Goal: Task Accomplishment & Management: Use online tool/utility

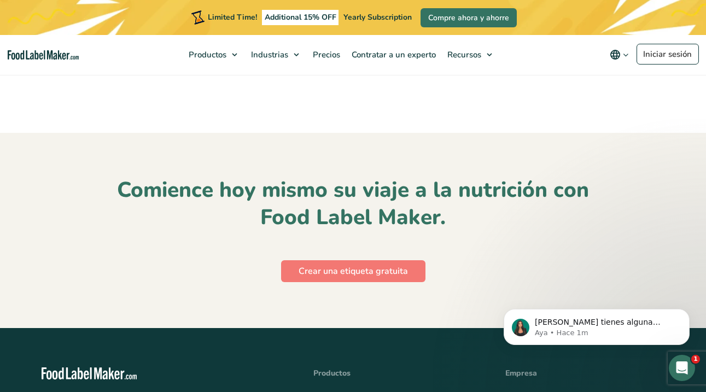
scroll to position [4984, 0]
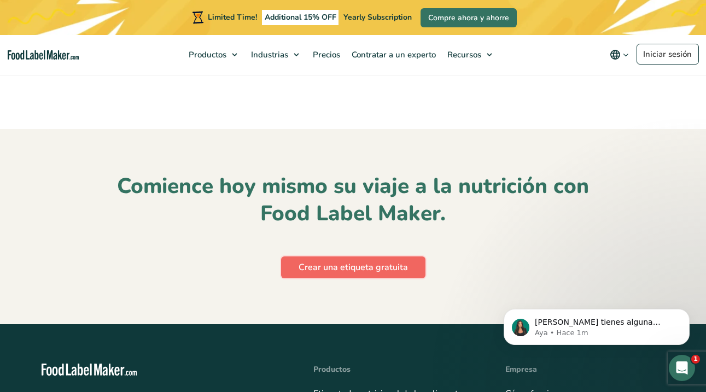
click at [374, 256] on link "Crear una etiqueta gratuita" at bounding box center [353, 267] width 144 height 22
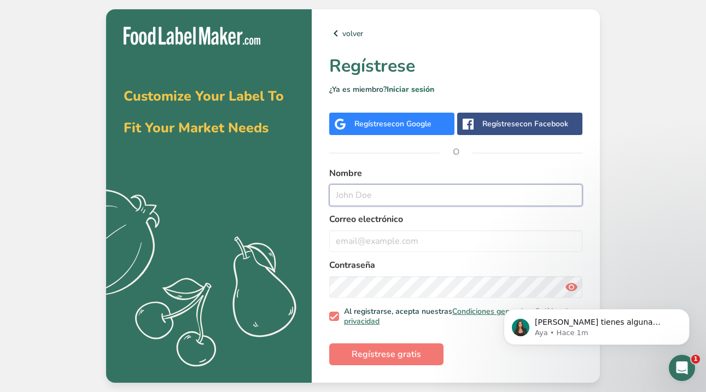
click at [436, 196] on input "text" at bounding box center [455, 195] width 253 height 22
type input "[PERSON_NAME]"
click at [403, 242] on input "email" at bounding box center [455, 241] width 253 height 22
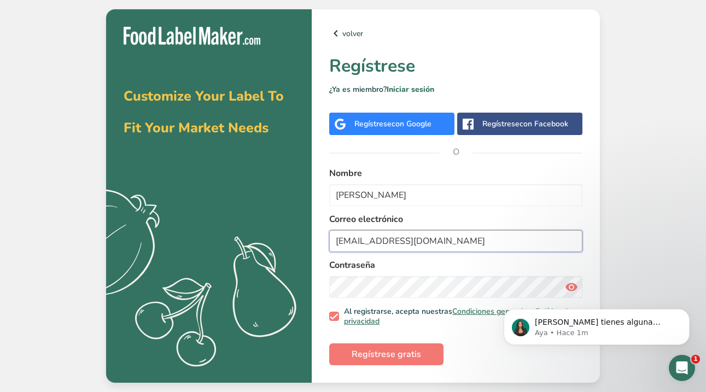
type input "[EMAIL_ADDRESS][DOMAIN_NAME]"
click at [364, 351] on span "Regístrese gratis" at bounding box center [386, 354] width 69 height 13
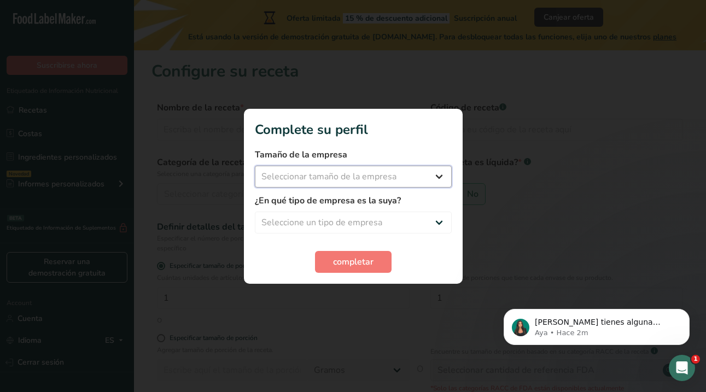
click at [394, 174] on select "Seleccionar tamaño de la empresa Menos de 10 empleados De 10 a 50 empleados De …" at bounding box center [353, 177] width 197 height 22
select select "1"
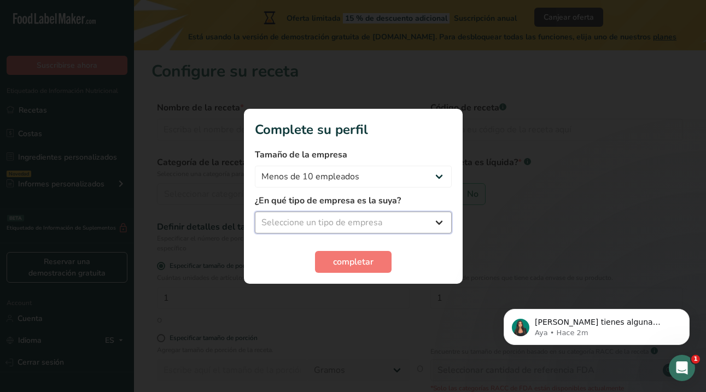
click at [377, 219] on select "Seleccione un tipo de empresa Fabricante de alimentos envasados Restaurante y c…" at bounding box center [353, 223] width 197 height 22
select select "1"
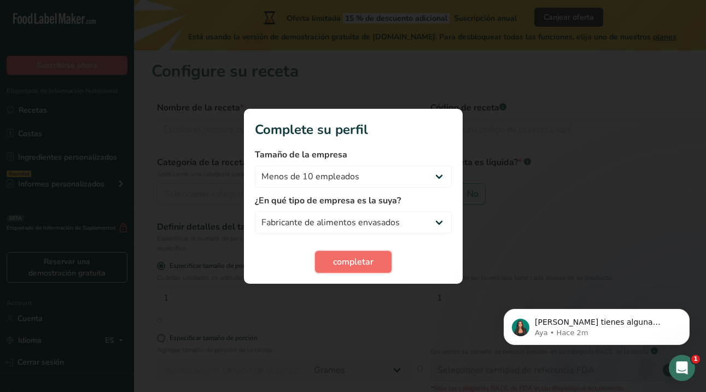
click at [349, 263] on span "completar" at bounding box center [353, 261] width 40 height 13
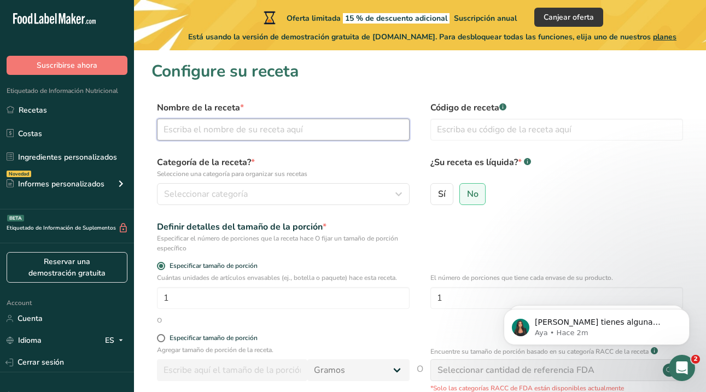
click at [310, 138] on input "text" at bounding box center [283, 130] width 253 height 22
type input "l"
type input "gomitas"
click at [451, 126] on input "text" at bounding box center [556, 130] width 253 height 22
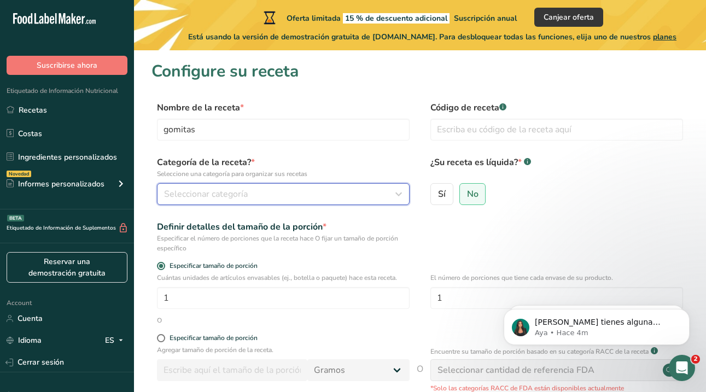
click at [265, 188] on div "Seleccionar categoría" at bounding box center [280, 194] width 232 height 13
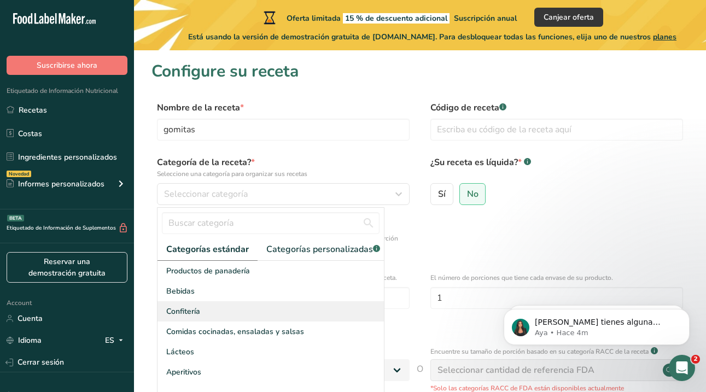
click at [208, 310] on div "Confitería" at bounding box center [271, 311] width 226 height 20
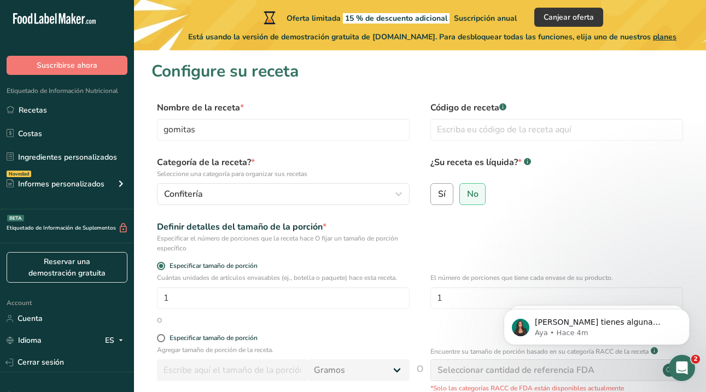
click at [446, 195] on label "Sí" at bounding box center [441, 194] width 23 height 22
click at [438, 195] on input "Sí" at bounding box center [434, 193] width 7 height 7
radio input "true"
radio input "false"
select select "22"
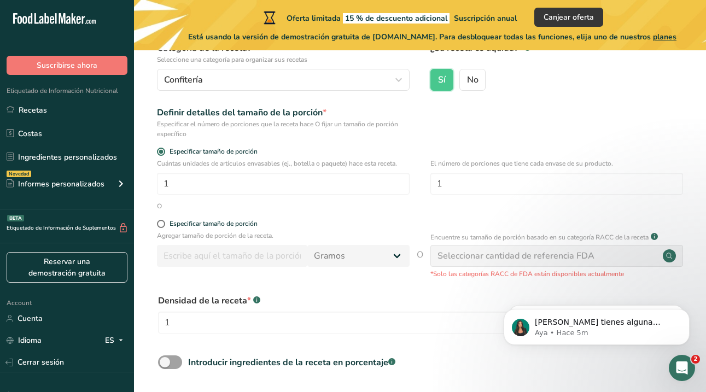
scroll to position [115, 0]
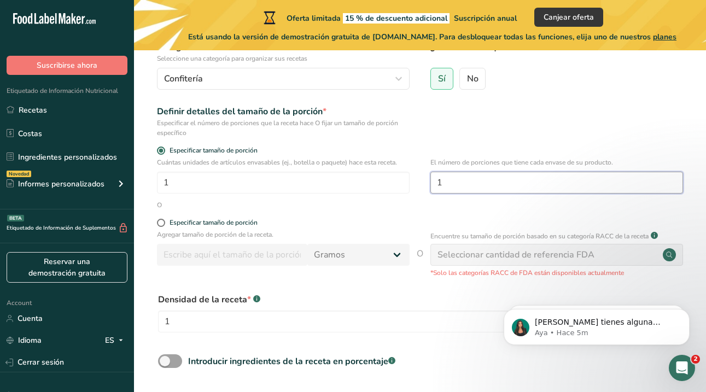
click at [448, 182] on input "1" at bounding box center [556, 183] width 253 height 22
type input "5"
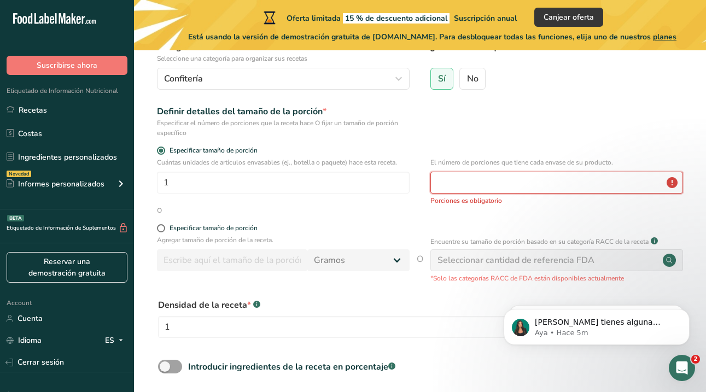
type input "1"
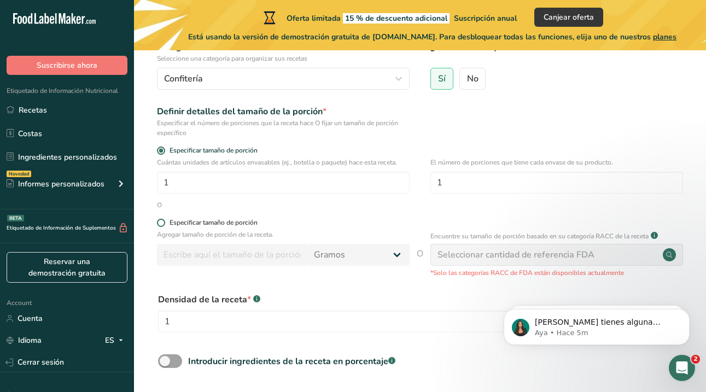
click at [188, 224] on div "Especificar tamaño de porción" at bounding box center [214, 223] width 88 height 8
click at [164, 224] on input "Especificar tamaño de porción" at bounding box center [160, 222] width 7 height 7
radio input "true"
radio input "false"
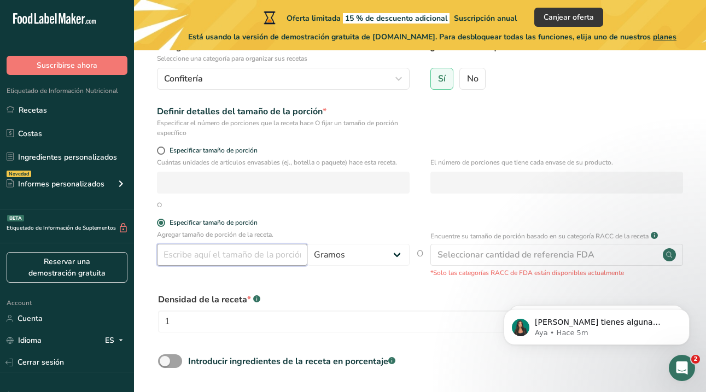
click at [199, 259] on input "number" at bounding box center [232, 255] width 150 height 22
type input "50"
click at [285, 297] on div "Densidad de la receta * .a-a{fill:#347362;}.b-a{fill:#fff;}" at bounding box center [381, 299] width 447 height 13
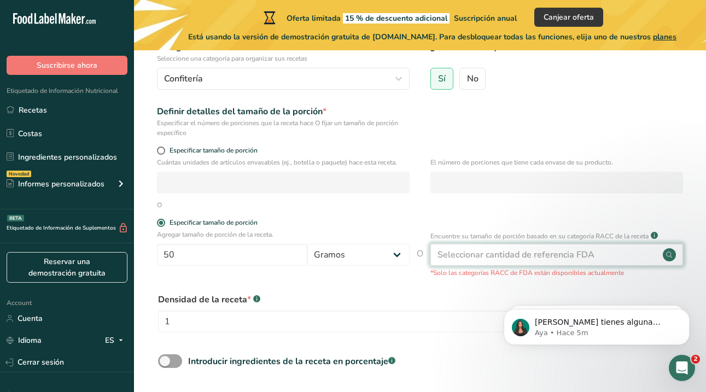
click at [515, 261] on div "Seleccionar cantidad de referencia FDA" at bounding box center [516, 254] width 157 height 13
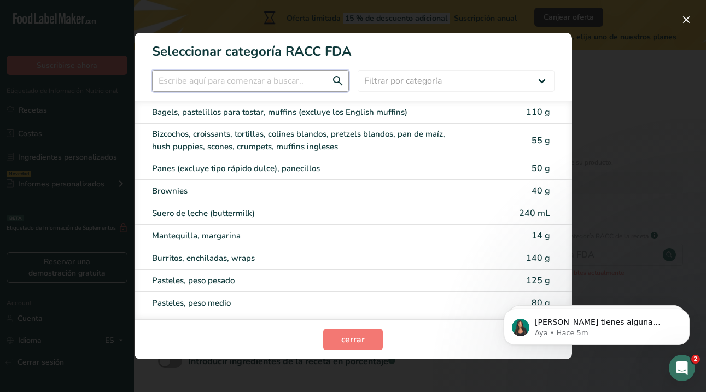
click at [307, 80] on input "RACC Category Selection Modal" at bounding box center [250, 81] width 197 height 22
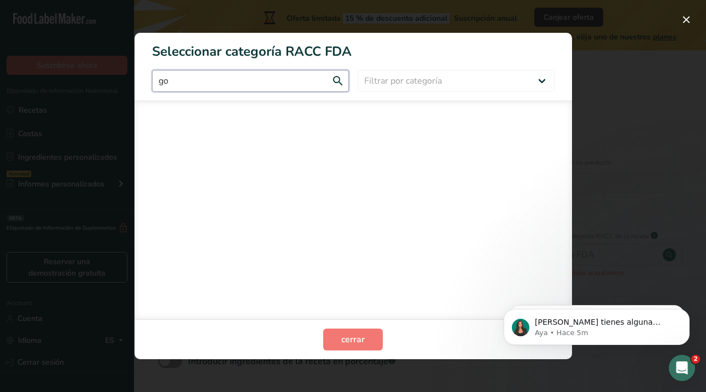
type input "g"
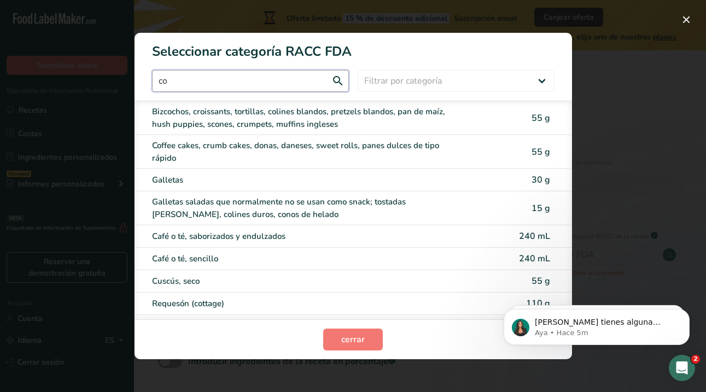
type input "c"
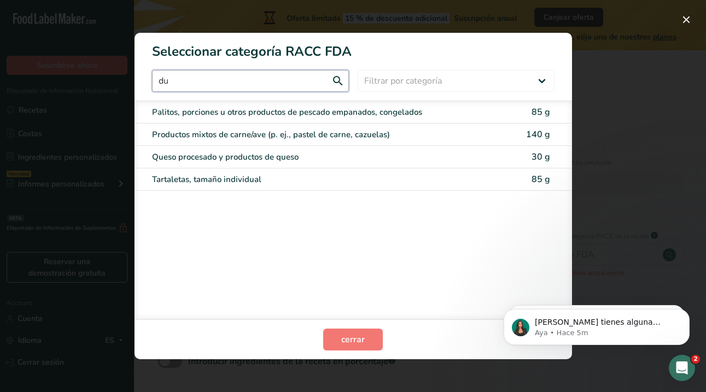
type input "d"
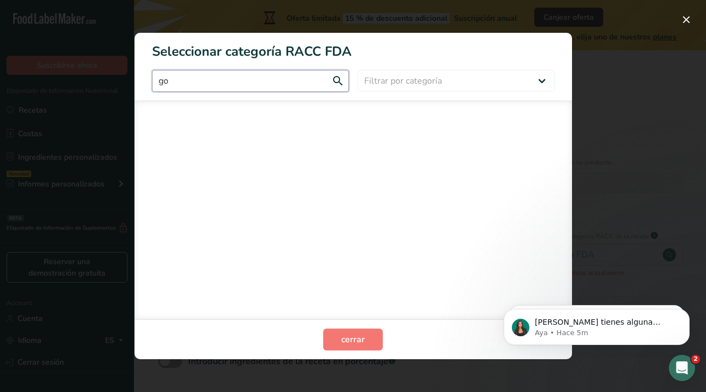
type input "g"
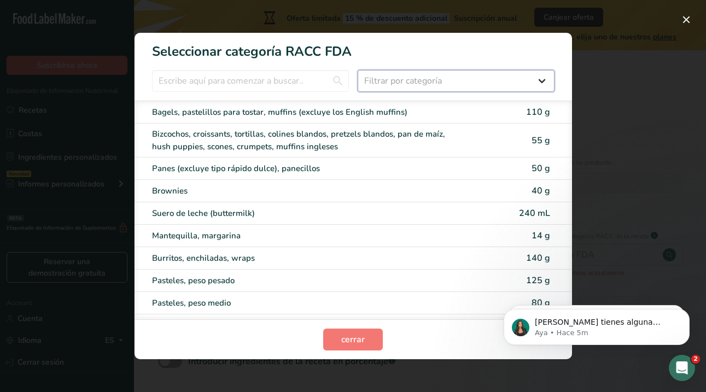
click at [444, 81] on select "Filtrar por categoría Todos Productos de panadería Bebidas Cereales y otros pro…" at bounding box center [456, 81] width 197 height 22
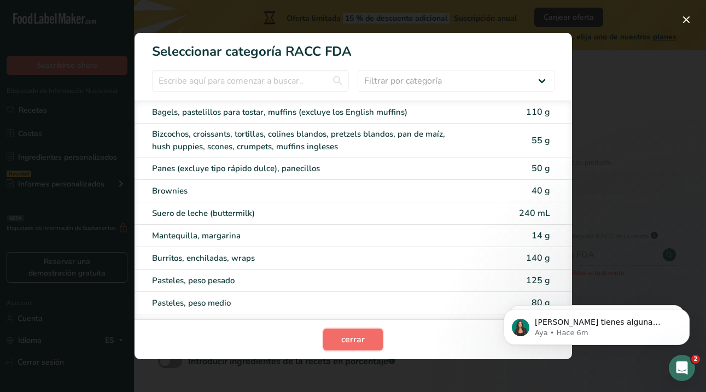
click at [361, 337] on span "cerrar" at bounding box center [353, 339] width 24 height 13
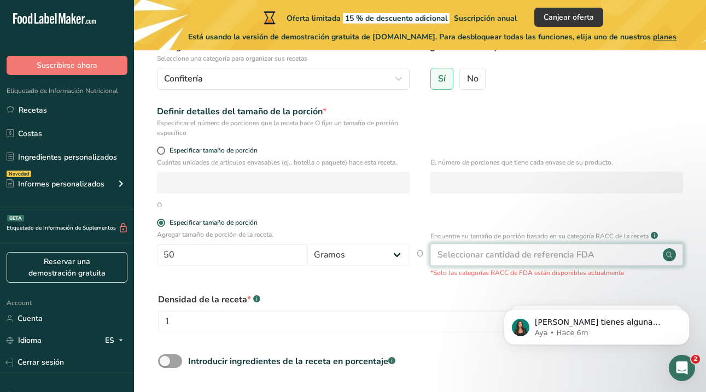
click at [467, 253] on div "Seleccionar cantidad de referencia FDA" at bounding box center [516, 254] width 157 height 13
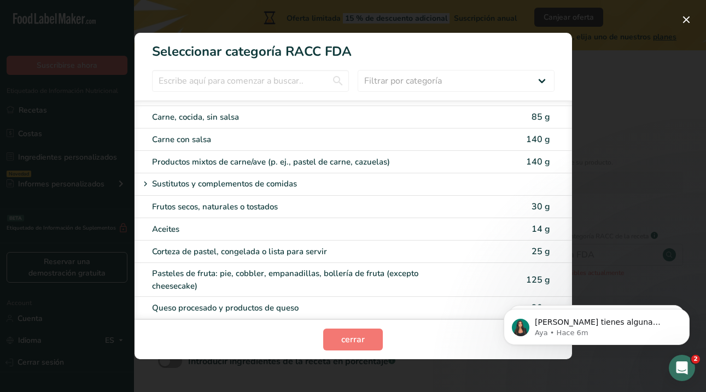
scroll to position [1444, 0]
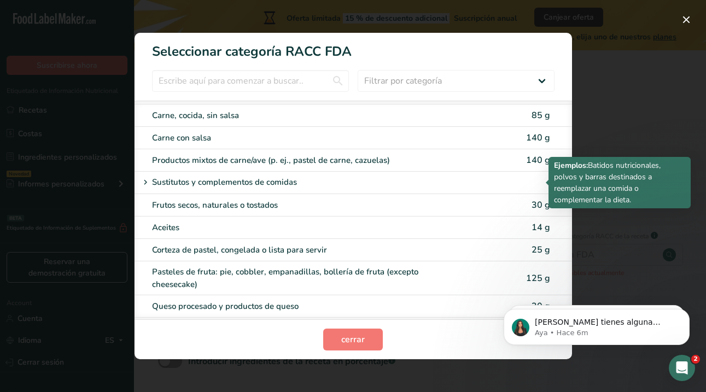
click at [148, 185] on icon "RACC Category Selection Modal" at bounding box center [146, 182] width 10 height 15
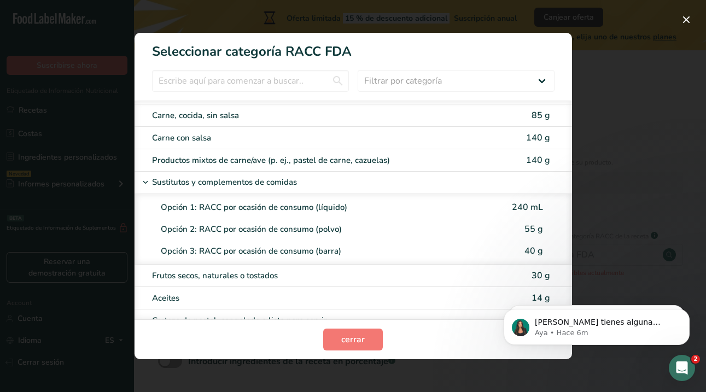
click at [148, 185] on icon "RACC Category Selection Modal" at bounding box center [146, 182] width 10 height 15
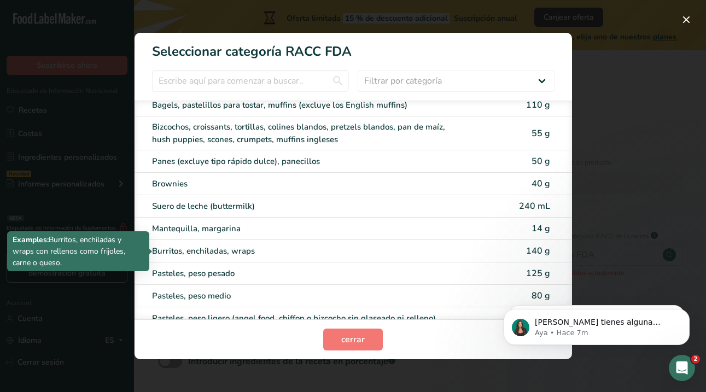
scroll to position [0, 0]
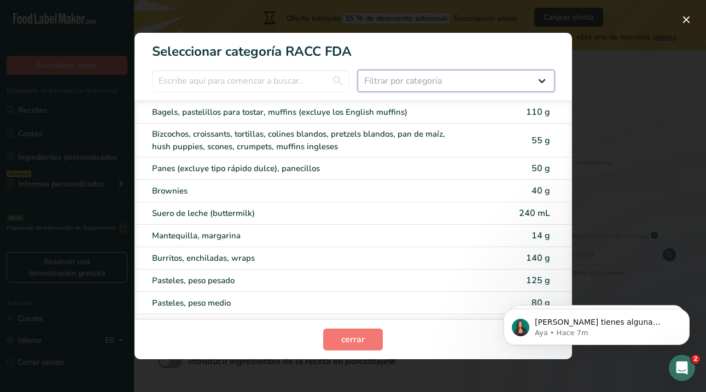
click at [445, 80] on select "Filtrar por categoría Todos Productos de panadería Bebidas Cereales y otros pro…" at bounding box center [456, 81] width 197 height 22
select select "25"
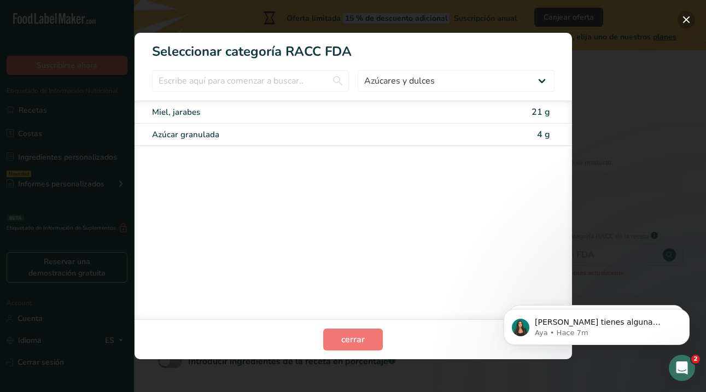
click at [689, 20] on button "RACC Category Selection Modal" at bounding box center [687, 20] width 18 height 18
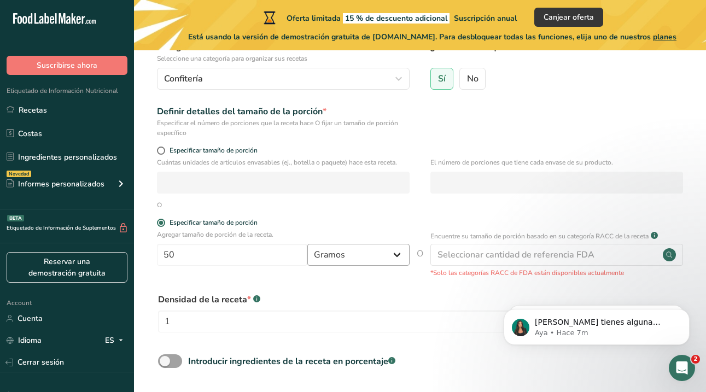
scroll to position [205, 0]
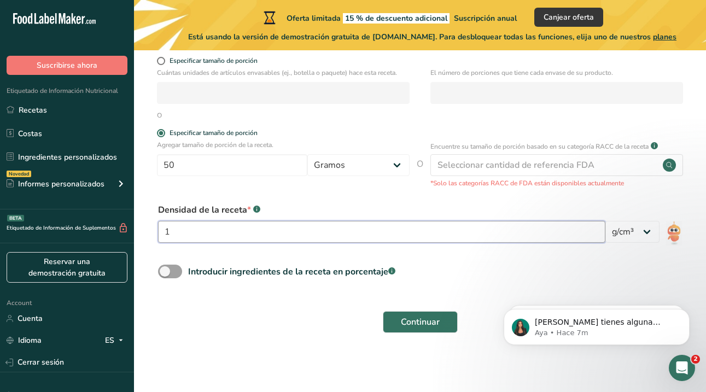
click at [361, 231] on input "1" at bounding box center [381, 232] width 447 height 22
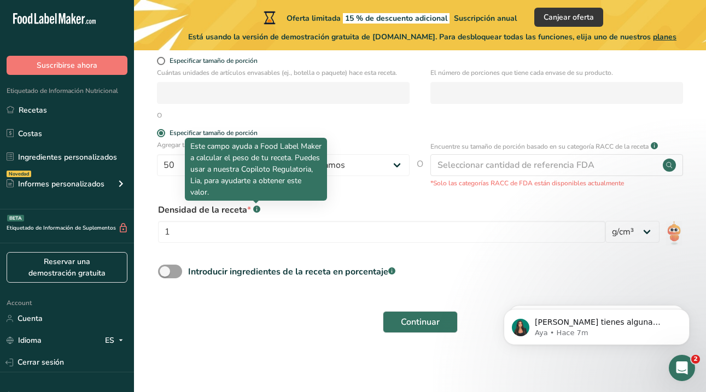
click at [258, 209] on rect at bounding box center [256, 209] width 7 height 7
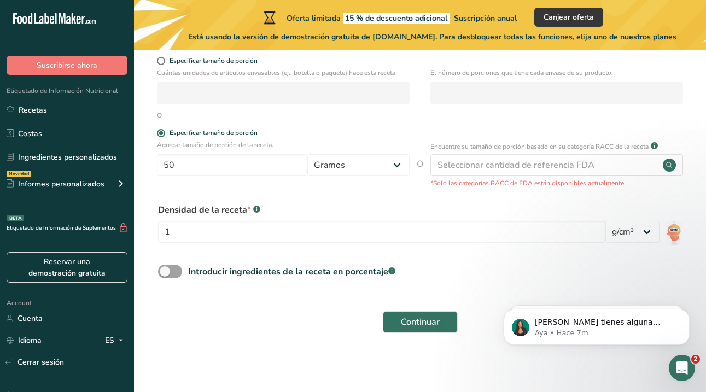
click at [256, 213] on div ".a-a{fill:#347362;}.b-a{fill:#fff;}" at bounding box center [256, 209] width 7 height 13
click at [247, 229] on input "1" at bounding box center [381, 232] width 447 height 22
click at [626, 234] on select "lb/pie³ g/cm³" at bounding box center [632, 232] width 54 height 22
click at [403, 328] on span "Continuar" at bounding box center [420, 322] width 39 height 13
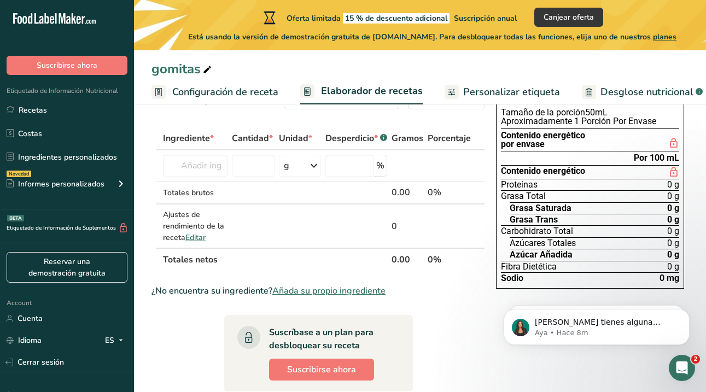
scroll to position [31, 0]
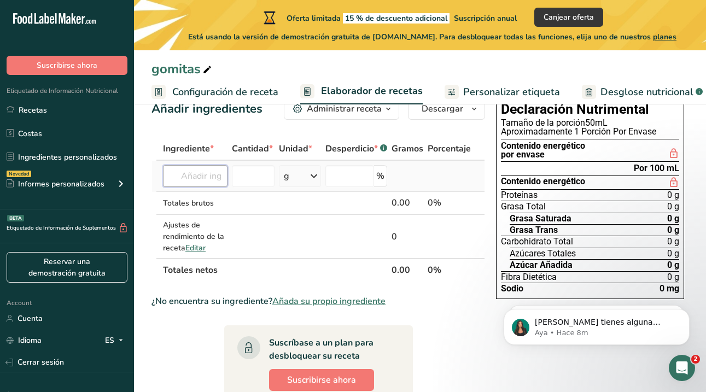
click at [194, 168] on input "text" at bounding box center [195, 176] width 65 height 22
type input "alulosa"
click at [188, 211] on div "Añada su propio ingrediente" at bounding box center [216, 216] width 88 height 11
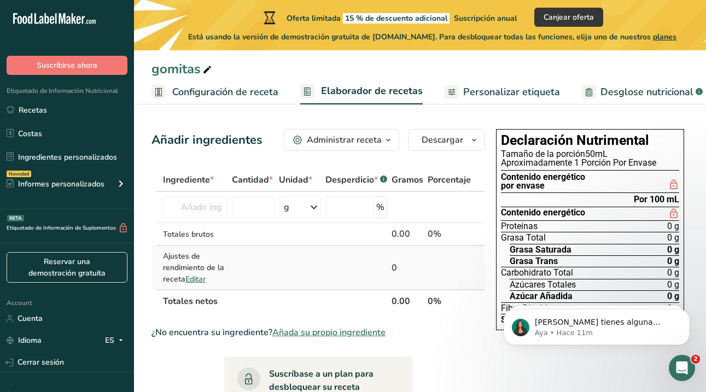
scroll to position [4, 0]
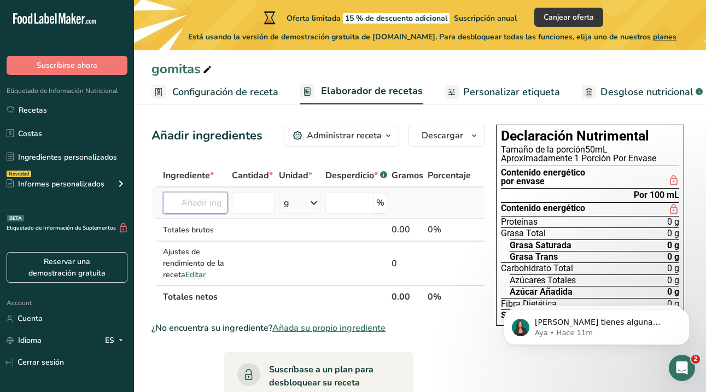
click at [202, 207] on input "text" at bounding box center [195, 203] width 65 height 22
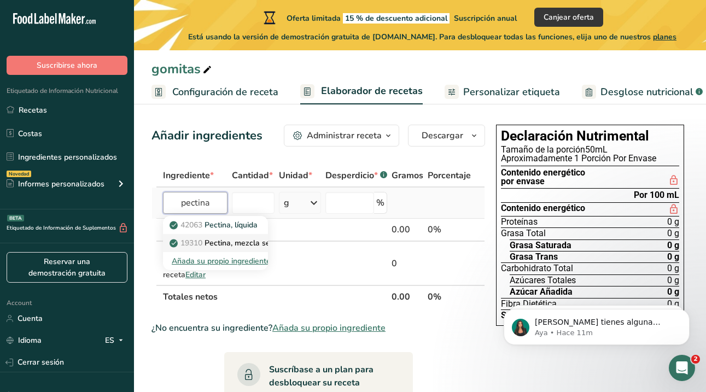
type input "pectina"
click at [189, 247] on span "19310" at bounding box center [191, 243] width 22 height 10
type input "Pectin, unsweetened, dry mix"
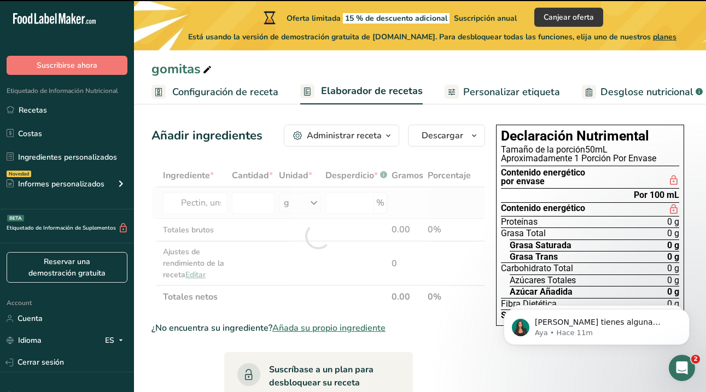
type input "0"
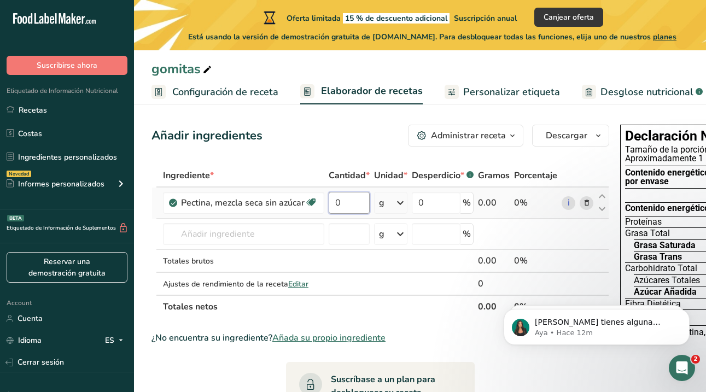
click at [352, 199] on input "0" at bounding box center [349, 203] width 41 height 22
type input "3"
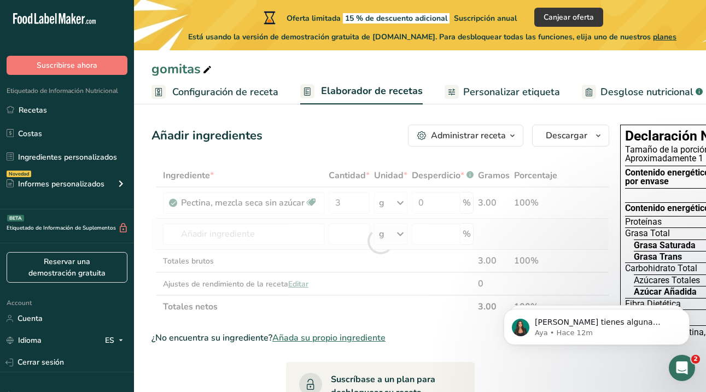
click at [530, 226] on div "Ingrediente * Cantidad * Unidad * Desperdicio * .a-a{fill:#347362;}.b-a{fill:#f…" at bounding box center [380, 241] width 458 height 154
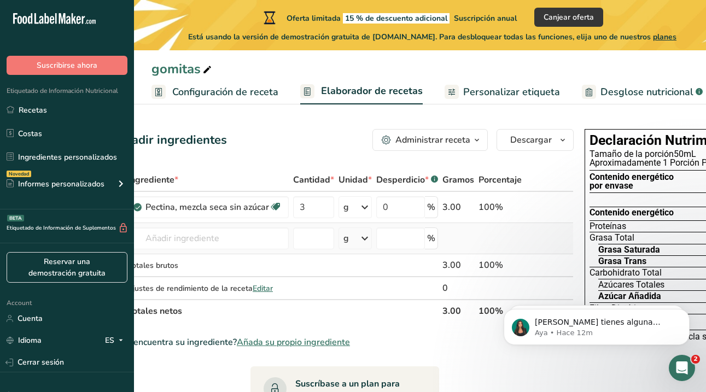
scroll to position [0, 0]
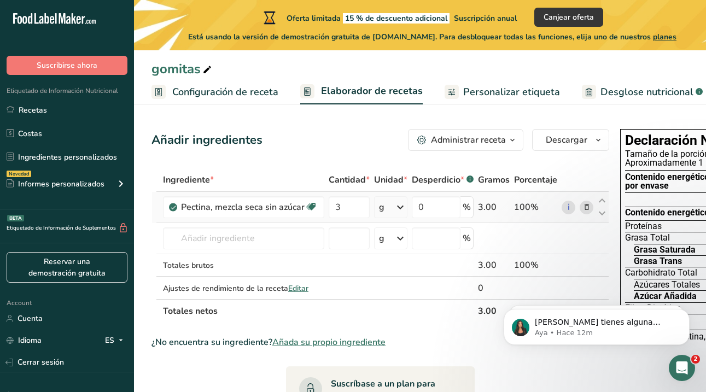
click at [585, 209] on icon at bounding box center [587, 207] width 8 height 11
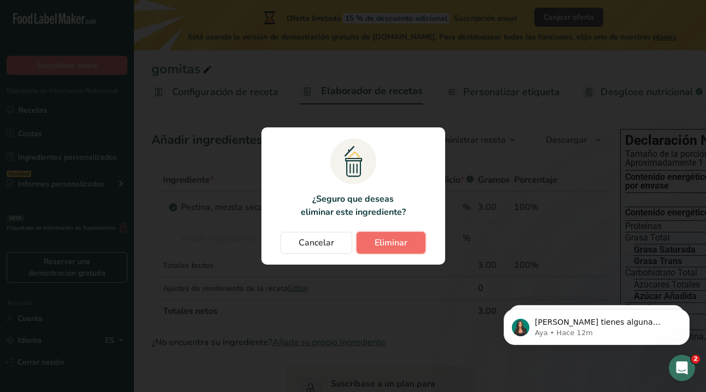
click at [389, 253] on button "Eliminar" at bounding box center [391, 243] width 69 height 22
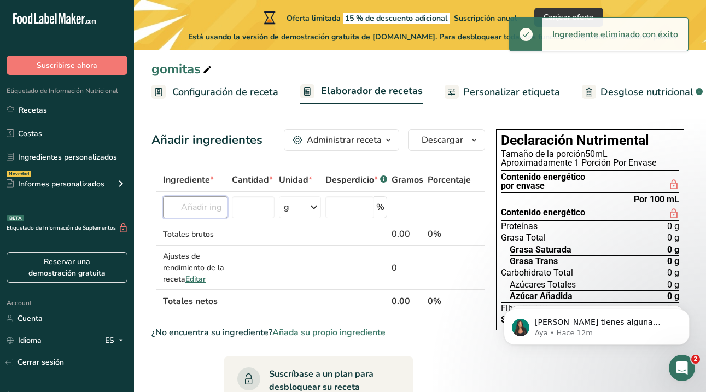
click at [192, 214] on input "text" at bounding box center [195, 207] width 65 height 22
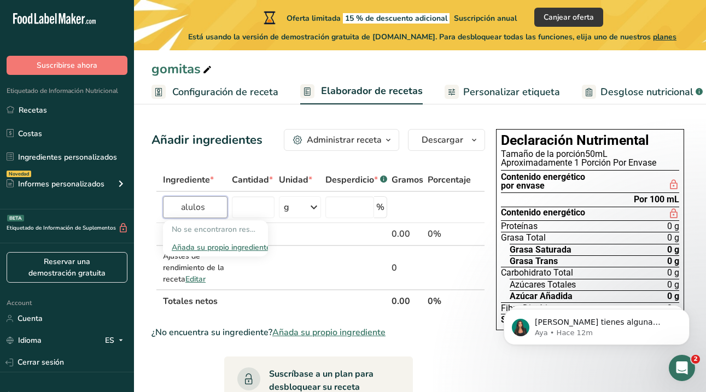
type input "alulos"
click at [202, 248] on div "Añada su propio ingrediente" at bounding box center [216, 247] width 88 height 11
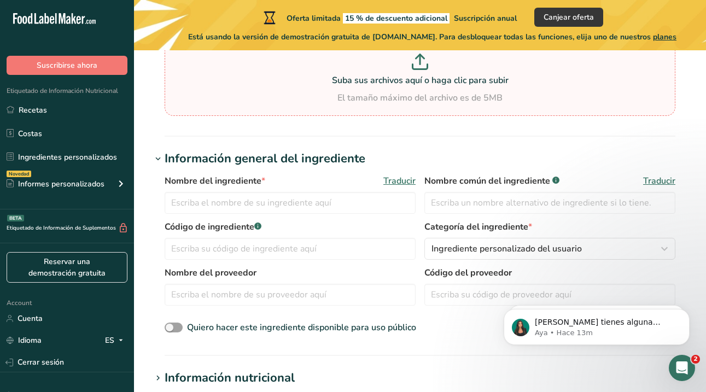
scroll to position [127, 0]
click at [300, 203] on input "text" at bounding box center [290, 204] width 251 height 22
type input "Alulosa Liquida Astraea"
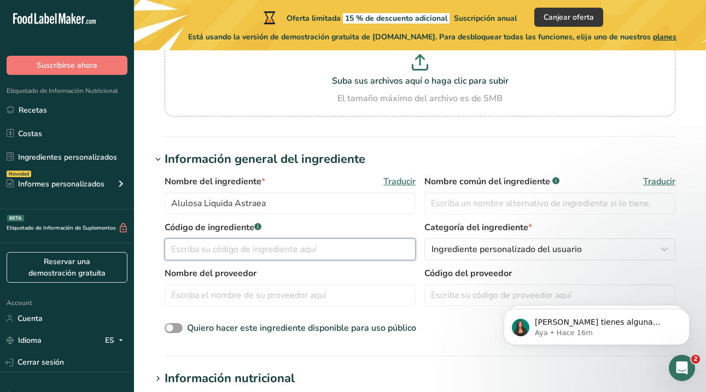
click at [263, 253] on input "text" at bounding box center [290, 249] width 251 height 22
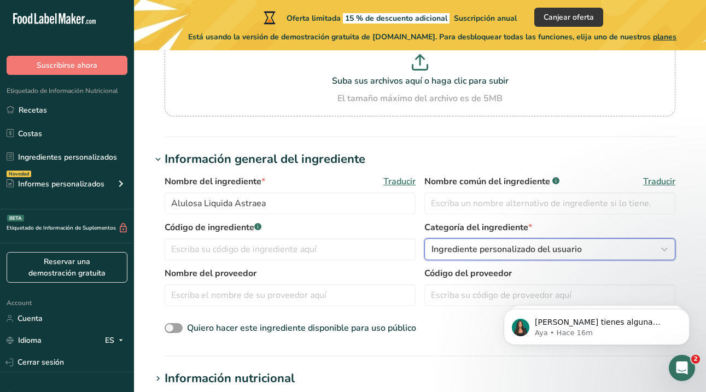
click at [475, 252] on span "Ingrediente personalizado del usuario" at bounding box center [507, 249] width 150 height 13
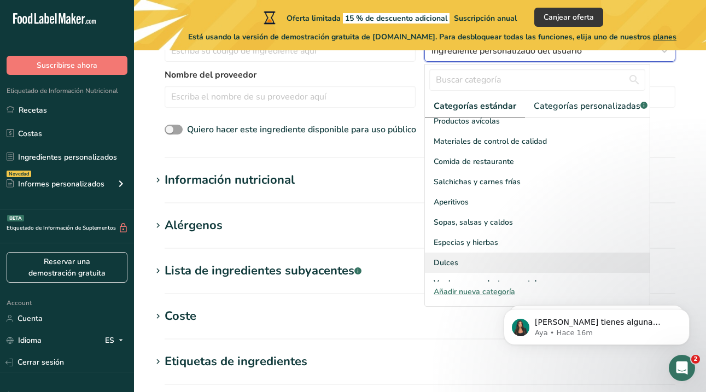
scroll to position [326, 0]
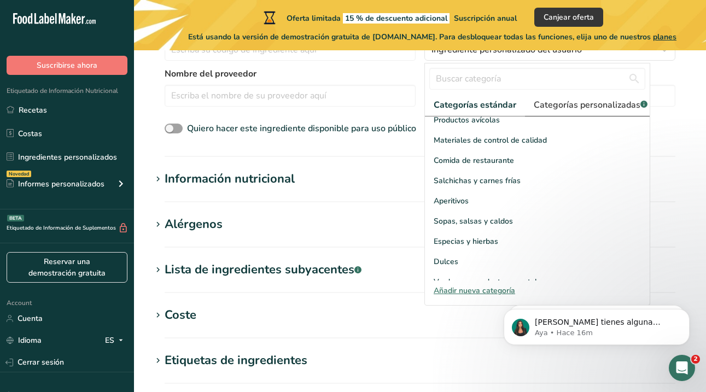
click at [582, 109] on span "Categorías personalizadas .a-a{fill:#347362;}.b-a{fill:#fff;}" at bounding box center [591, 104] width 114 height 13
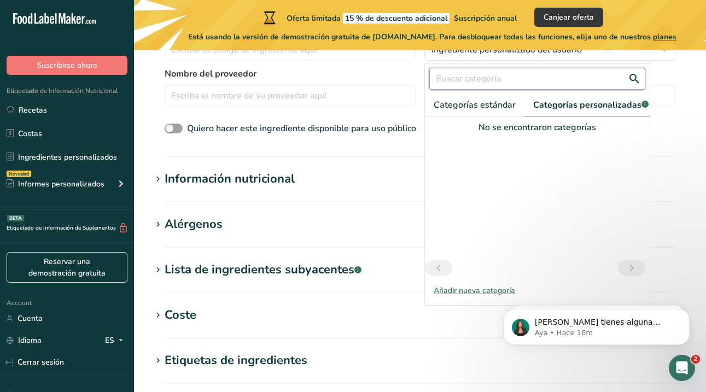
click at [524, 79] on input "text" at bounding box center [537, 79] width 216 height 22
type input "d"
type input "e"
type input "a"
type input "d"
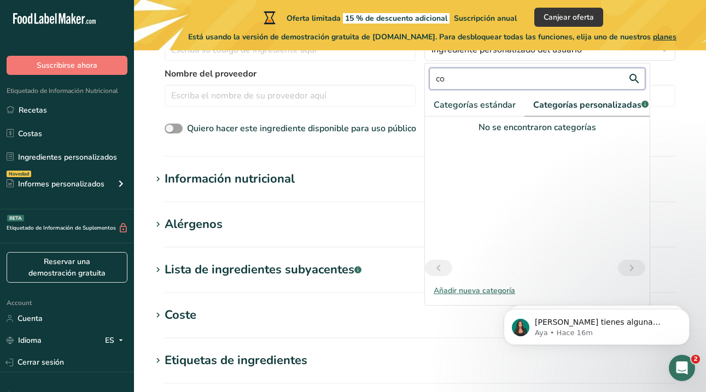
type input "c"
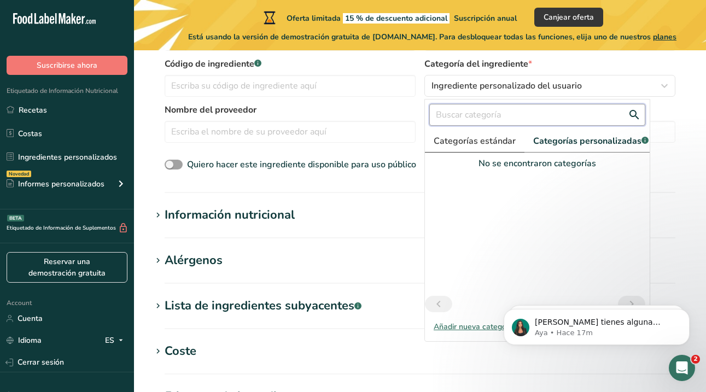
scroll to position [291, 0]
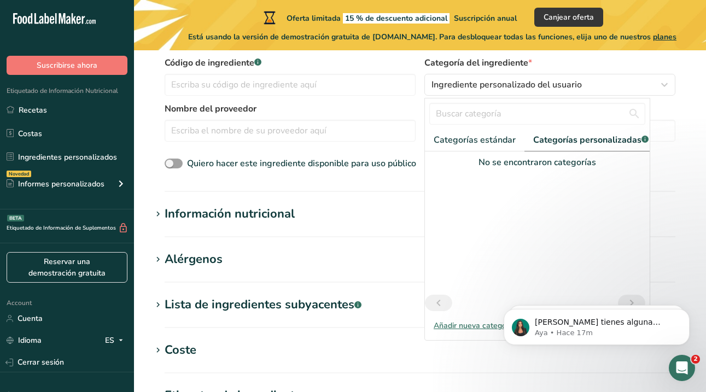
click at [676, 150] on div "Nombre del ingrediente * Traducir Alulosa Liquida Astraea Nombre común del ingr…" at bounding box center [419, 91] width 537 height 174
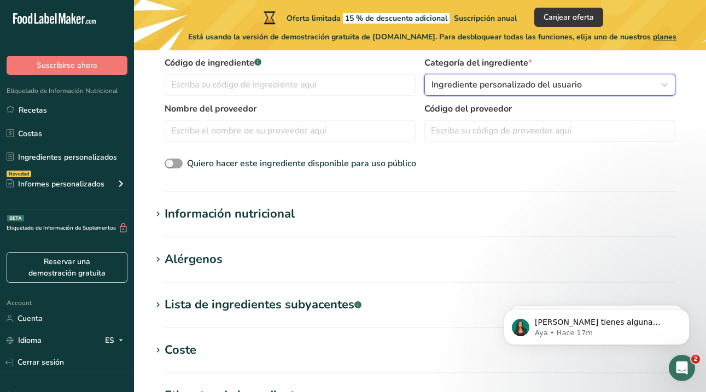
click at [520, 84] on span "Ingrediente personalizado del usuario" at bounding box center [507, 84] width 150 height 13
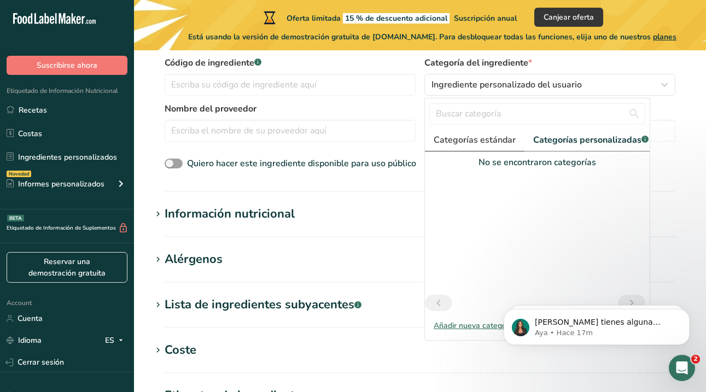
click at [474, 138] on span "Categorías estándar" at bounding box center [475, 139] width 82 height 13
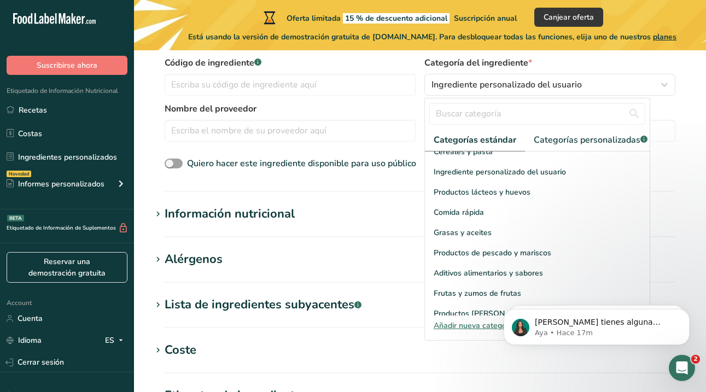
scroll to position [168, 0]
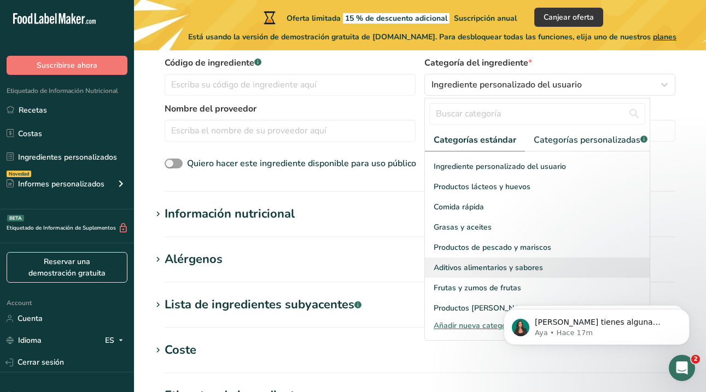
click at [482, 262] on span "Aditivos alimentarios y sabores" at bounding box center [488, 267] width 109 height 11
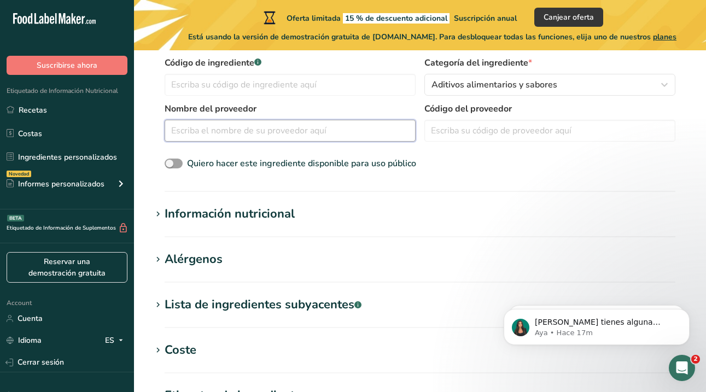
click at [324, 127] on input "text" at bounding box center [290, 131] width 251 height 22
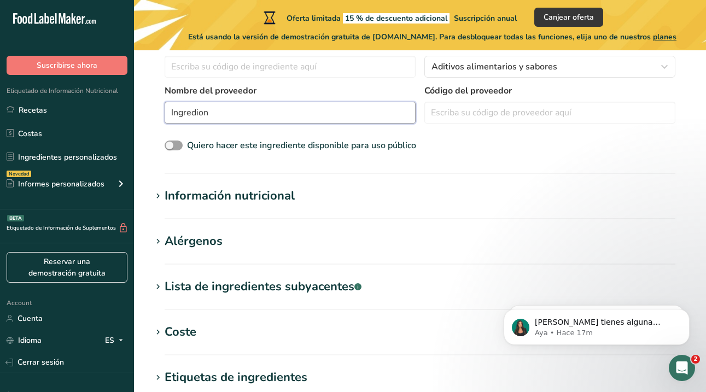
scroll to position [311, 0]
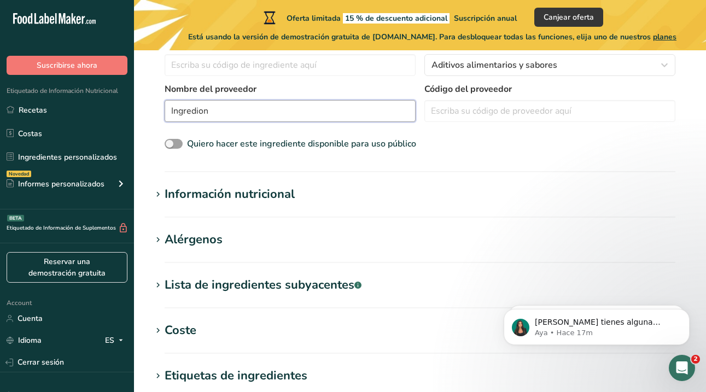
type input "Ingredion"
click at [258, 190] on div "Información nutricional" at bounding box center [230, 194] width 130 height 18
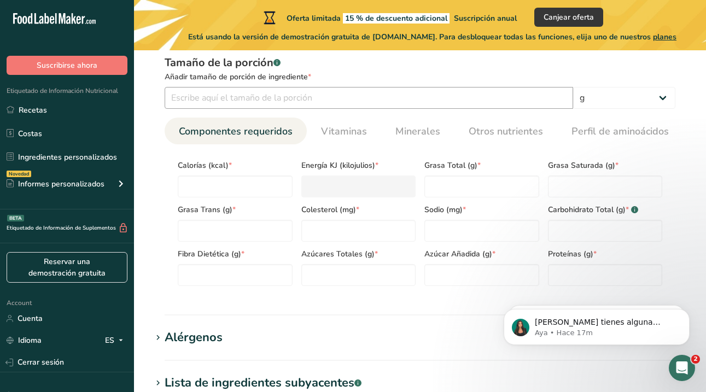
scroll to position [465, 0]
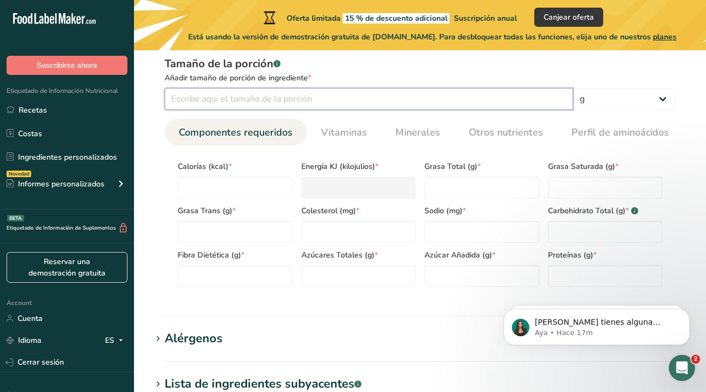
click at [285, 99] on input "number" at bounding box center [369, 99] width 409 height 22
type input "100"
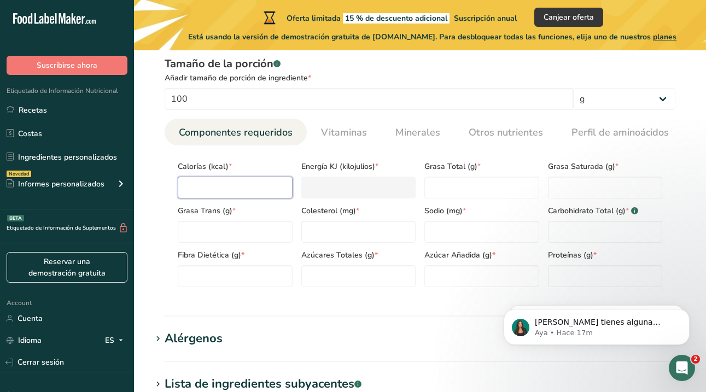
click at [229, 183] on input "number" at bounding box center [235, 188] width 115 height 22
type input "3"
type KJ "12.6"
type input "3.5"
type KJ "14.6"
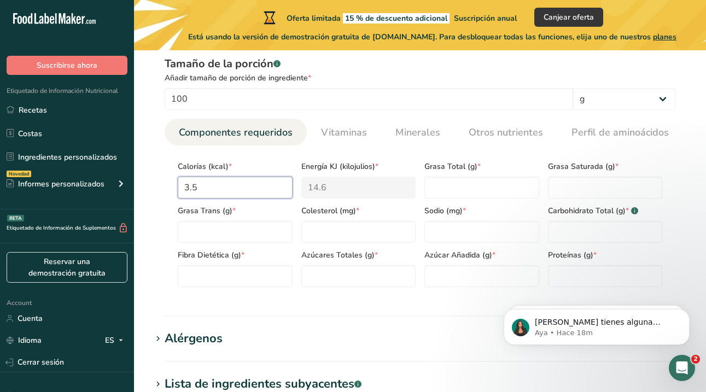
type input "3"
type KJ "12.6"
type input "3.6"
type KJ "15.1"
type input "3.6"
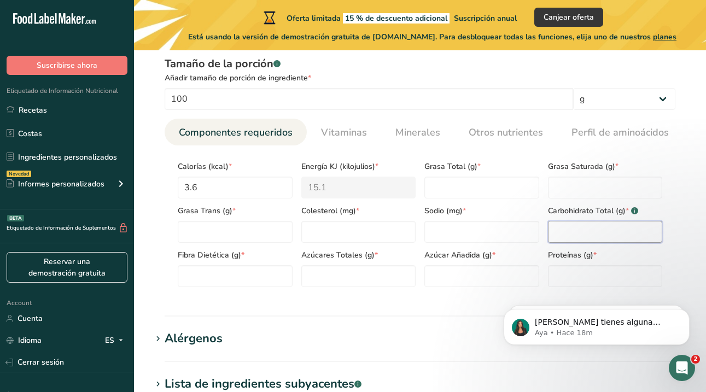
click at [571, 236] on Carbohydrates "number" at bounding box center [605, 232] width 115 height 22
type Carbohydrates "71"
click at [456, 185] on Fat "number" at bounding box center [481, 188] width 115 height 22
type Fat "0"
click at [447, 238] on input "number" at bounding box center [481, 232] width 115 height 22
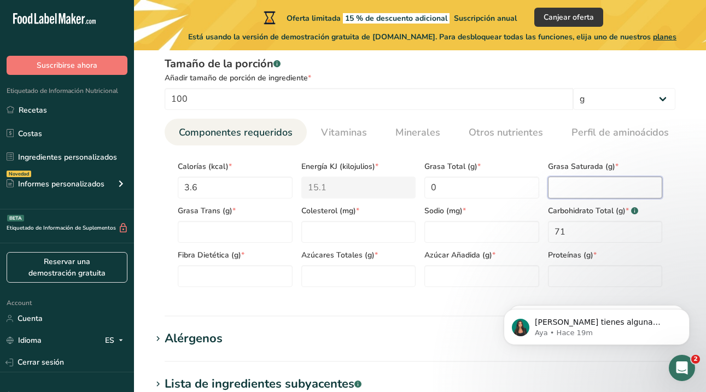
click at [561, 194] on Fat "number" at bounding box center [605, 188] width 115 height 22
type Fat "0"
click at [256, 234] on Fat "number" at bounding box center [235, 232] width 115 height 22
type Fat "0"
click at [571, 276] on input "number" at bounding box center [605, 276] width 115 height 22
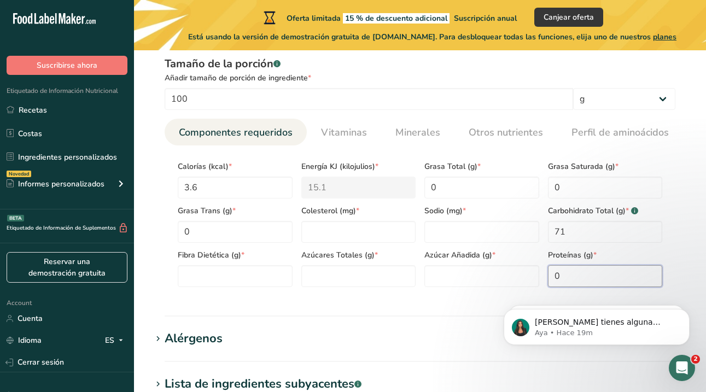
type input "0"
click at [252, 279] on Fiber "number" at bounding box center [235, 276] width 115 height 22
type Fiber "0"
click at [324, 228] on input "number" at bounding box center [358, 232] width 115 height 22
type input "0"
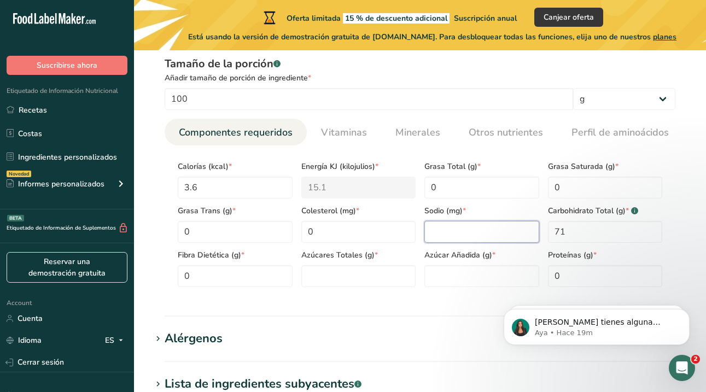
click at [480, 227] on input "number" at bounding box center [481, 232] width 115 height 22
type input "0"
click at [310, 282] on Sugars "number" at bounding box center [358, 276] width 115 height 22
type Sugars "0.9"
click at [442, 277] on Sugars "number" at bounding box center [481, 276] width 115 height 22
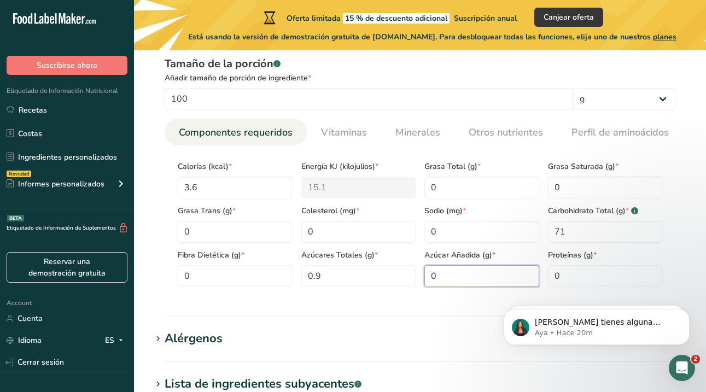
type Sugars "0"
click at [374, 339] on h1 "Alérgenos" at bounding box center [419, 339] width 537 height 18
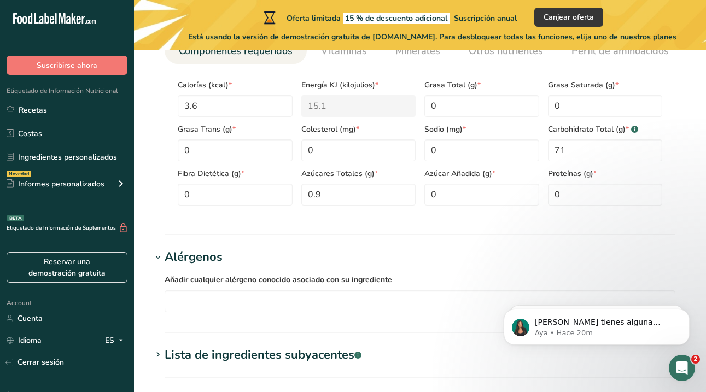
scroll to position [546, 0]
click at [177, 260] on div "Alérgenos" at bounding box center [194, 258] width 58 height 18
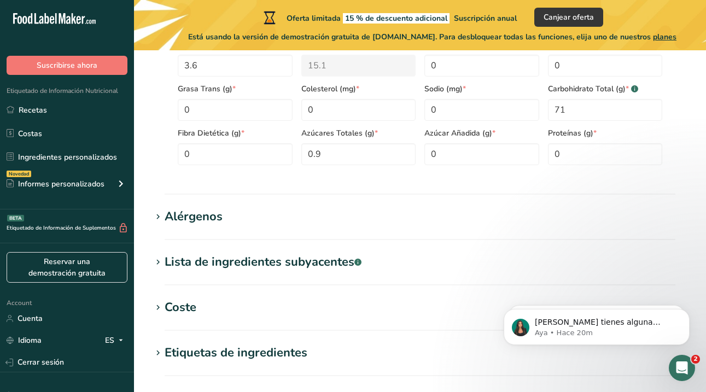
scroll to position [603, 0]
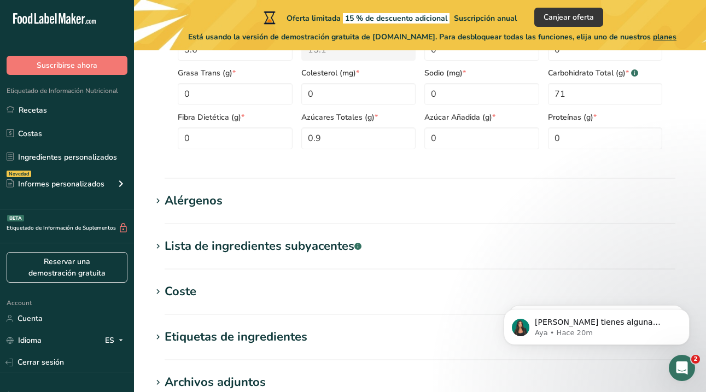
click at [324, 253] on div "Lista de ingredientes subyacentes .a-a{fill:#347362;}.b-a{fill:#fff;}" at bounding box center [263, 246] width 197 height 18
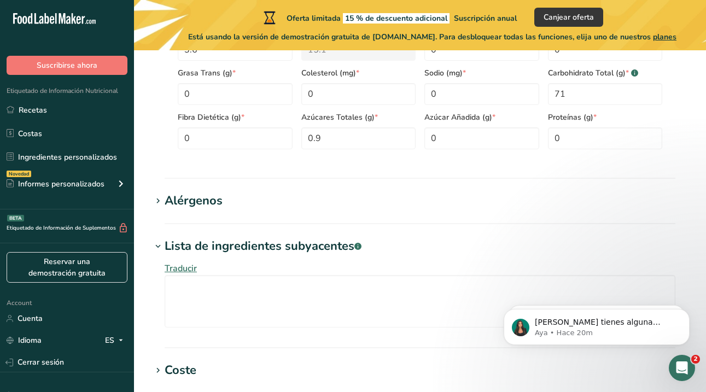
click at [324, 252] on div "Lista de ingredientes subyacentes .a-a{fill:#347362;}.b-a{fill:#fff;}" at bounding box center [263, 246] width 197 height 18
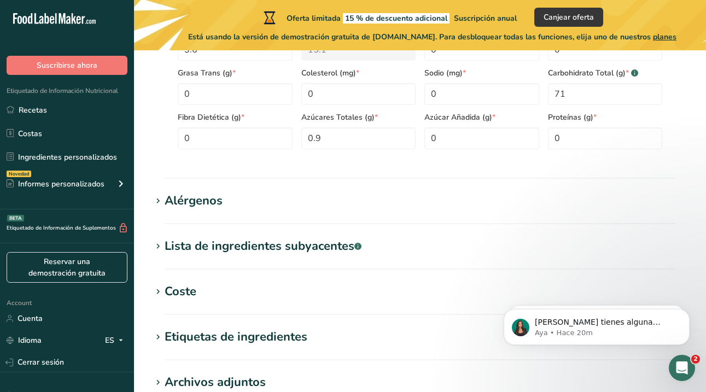
scroll to position [635, 0]
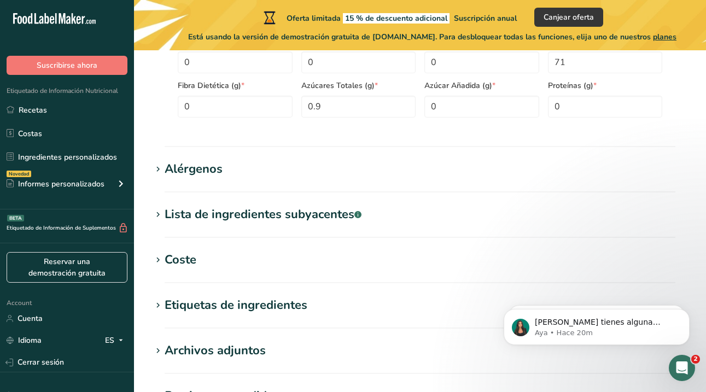
click at [185, 263] on div "Coste" at bounding box center [181, 260] width 32 height 18
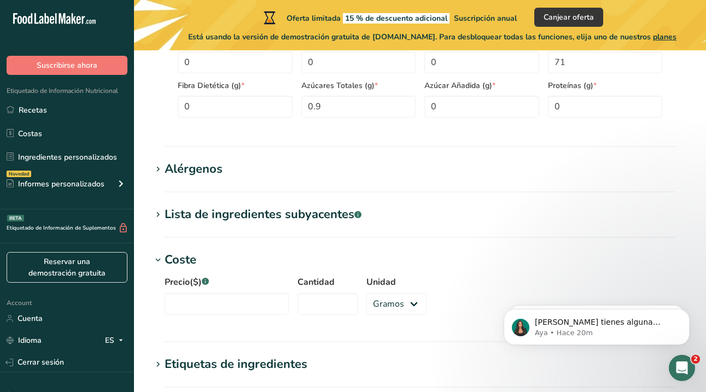
click at [185, 263] on div "Coste" at bounding box center [181, 260] width 32 height 18
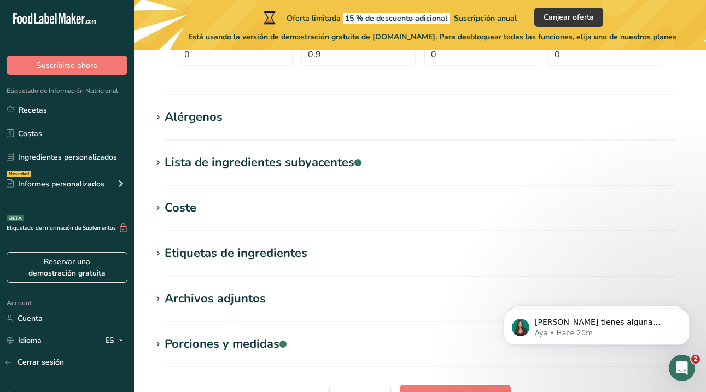
scroll to position [702, 0]
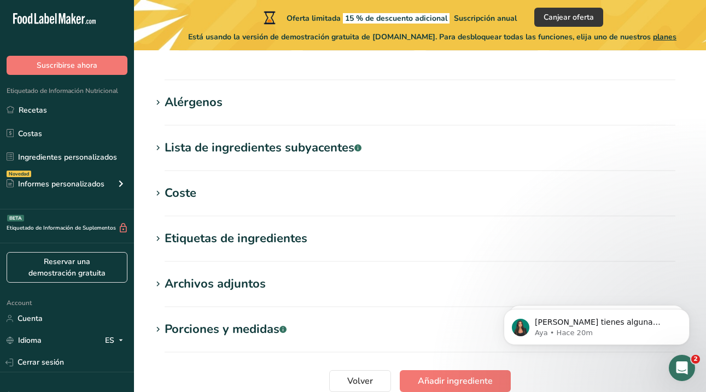
click at [234, 252] on section "Etiquetas de ingredientes Añadir etiquetas Etiquetas estándar Etiquetas persona…" at bounding box center [419, 246] width 537 height 32
click at [228, 244] on div "Etiquetas de ingredientes" at bounding box center [236, 239] width 143 height 18
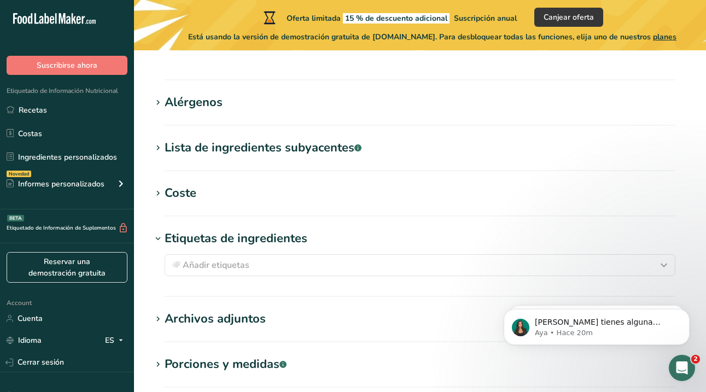
click at [228, 244] on div "Etiquetas de ingredientes" at bounding box center [236, 239] width 143 height 18
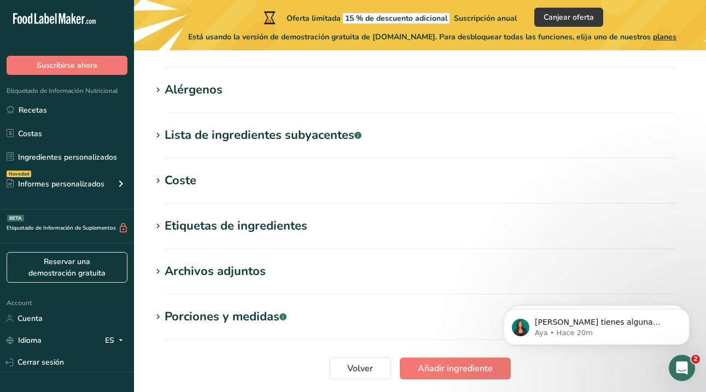
scroll to position [716, 0]
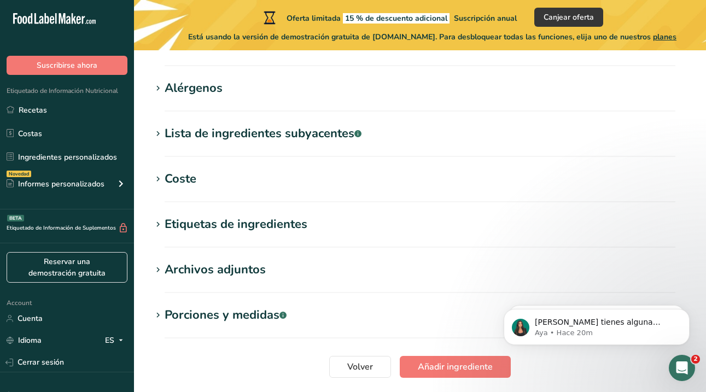
click at [256, 319] on div "Porciones y medidas .a-a{fill:#347362;}.b-a{fill:#fff;}" at bounding box center [226, 315] width 122 height 18
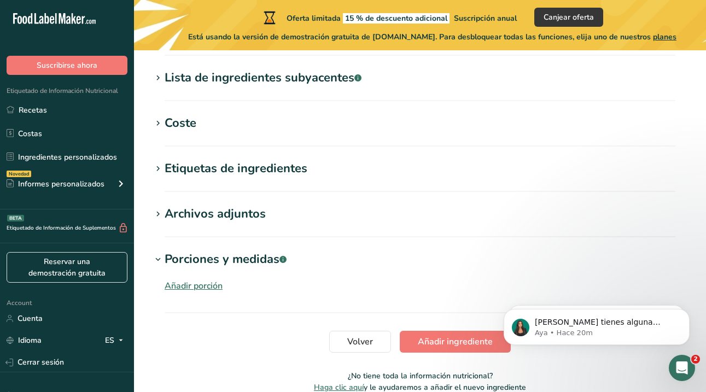
scroll to position [776, 0]
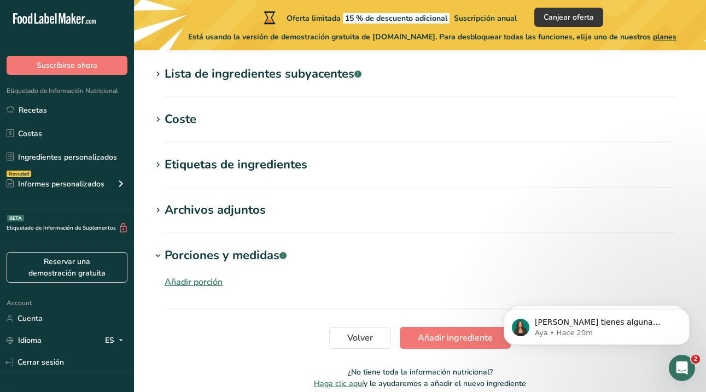
click at [201, 282] on div "Añadir porción" at bounding box center [194, 282] width 58 height 13
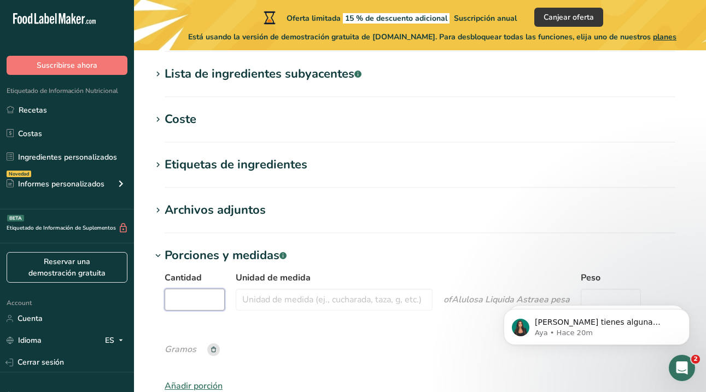
click at [192, 308] on input "Cantidad" at bounding box center [195, 300] width 60 height 22
type input "27.14"
click at [270, 302] on input "Unidad de medida" at bounding box center [334, 300] width 197 height 22
type input "g"
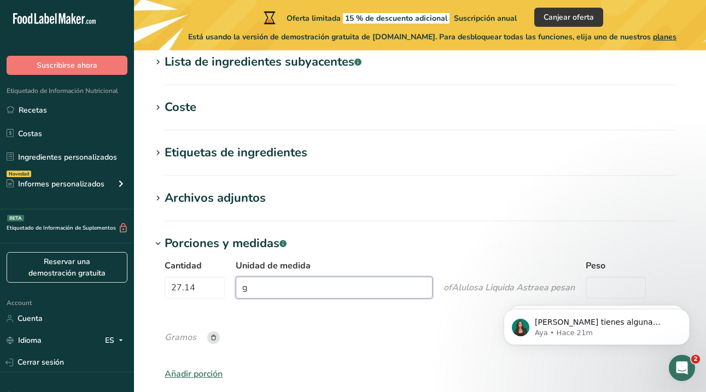
scroll to position [789, 0]
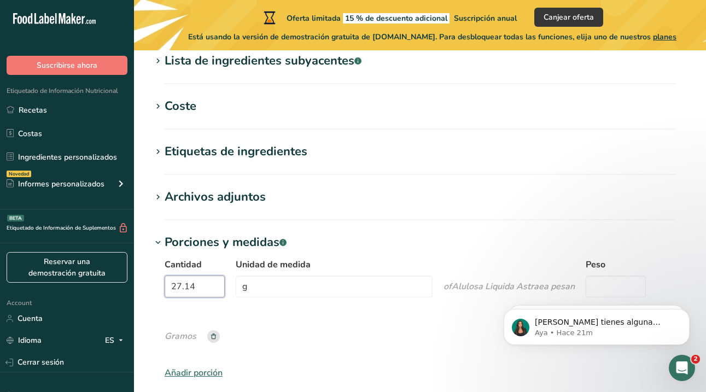
click at [210, 289] on input "27.14" at bounding box center [195, 287] width 60 height 22
click at [209, 289] on input "27.14" at bounding box center [195, 287] width 60 height 22
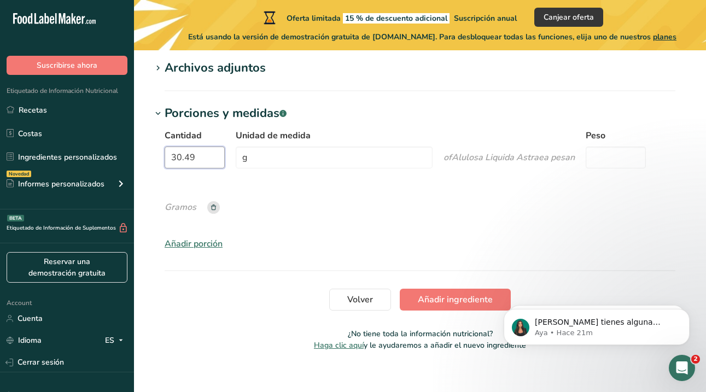
scroll to position [920, 0]
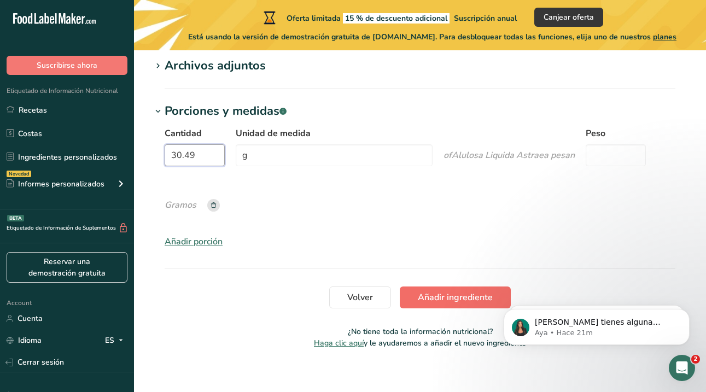
type input "30.49"
click at [445, 298] on span "Añadir ingrediente" at bounding box center [455, 297] width 75 height 13
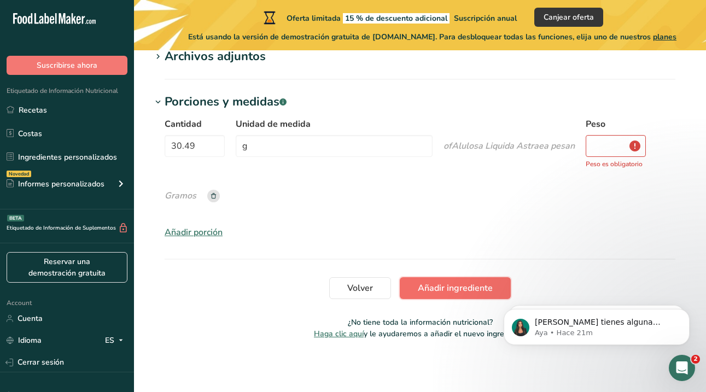
scroll to position [380, 0]
click at [614, 141] on input "Peso" at bounding box center [616, 146] width 60 height 22
click at [637, 146] on input "Peso" at bounding box center [616, 146] width 60 height 22
type input "30.49"
click at [499, 284] on button "Añadir ingrediente" at bounding box center [455, 288] width 111 height 22
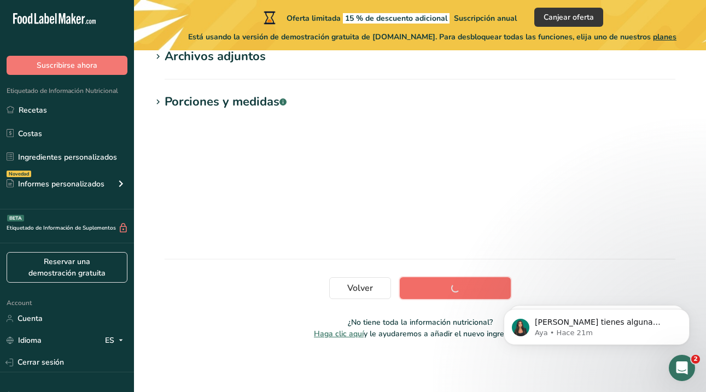
scroll to position [246, 0]
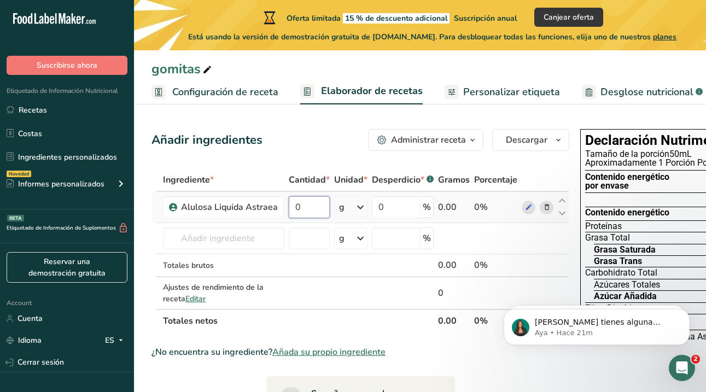
click at [304, 211] on input "0" at bounding box center [309, 207] width 41 height 22
type input "0"
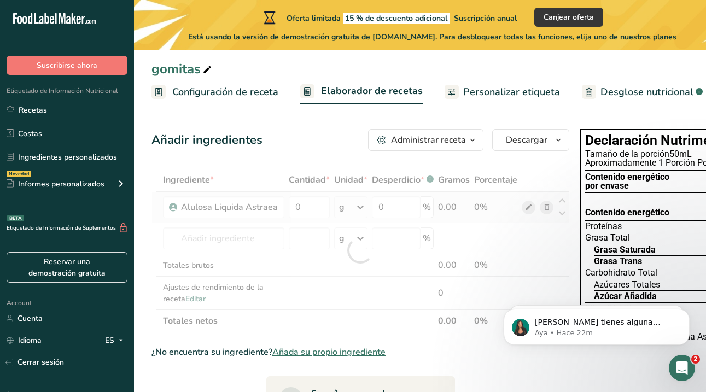
click at [526, 208] on div "Ingrediente * Cantidad * Unidad * Desperdicio * .a-a{fill:#347362;}.b-a{fill:#f…" at bounding box center [360, 250] width 418 height 164
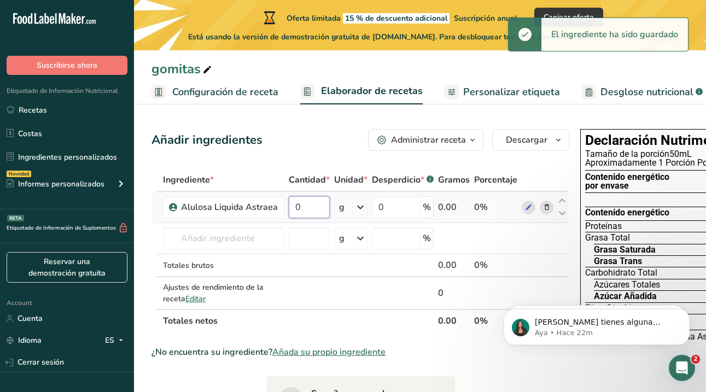
click at [299, 210] on input "0" at bounding box center [309, 207] width 41 height 22
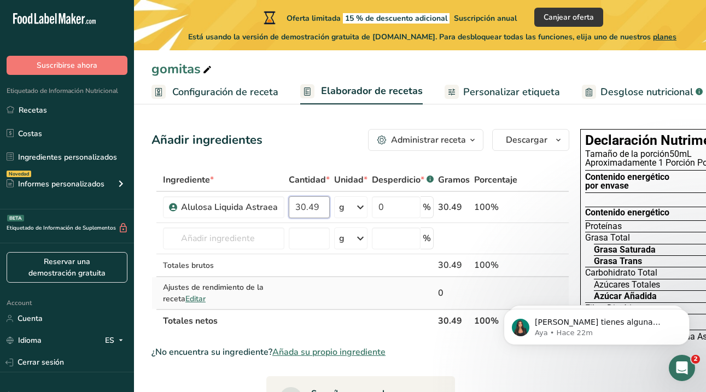
type input "30.49"
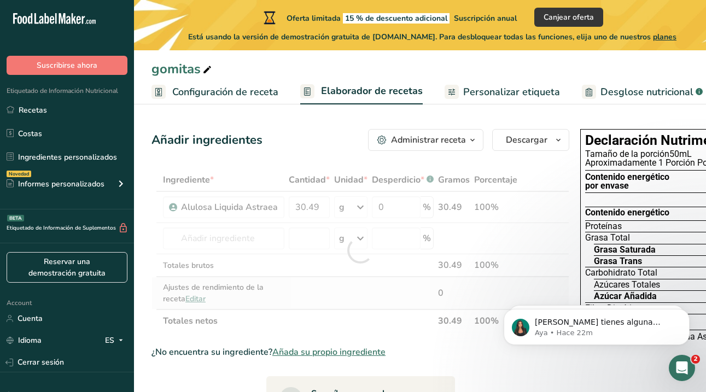
click at [345, 292] on div "Ingrediente * Cantidad * Unidad * Desperdicio * .a-a{fill:#347362;}.b-a{fill:#f…" at bounding box center [360, 250] width 418 height 164
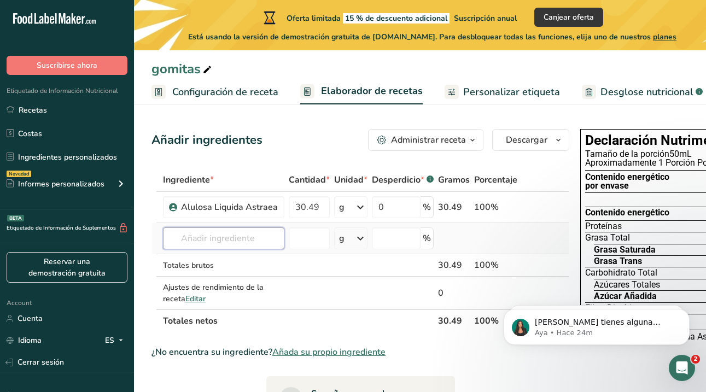
click at [198, 231] on input "text" at bounding box center [223, 239] width 121 height 22
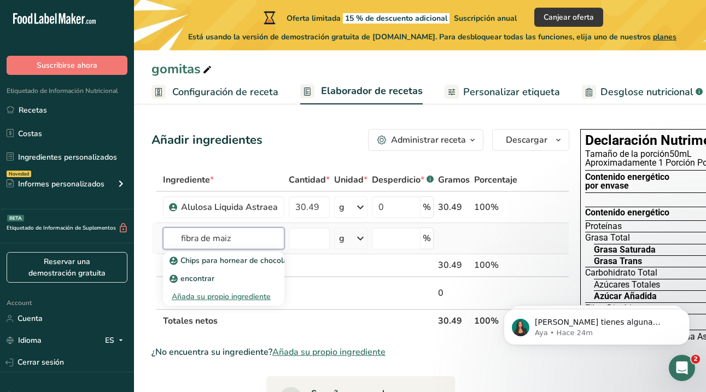
type input "fibra de maiz"
click at [215, 296] on div "Añada su propio ingrediente" at bounding box center [224, 296] width 104 height 11
